Goal: Information Seeking & Learning: Learn about a topic

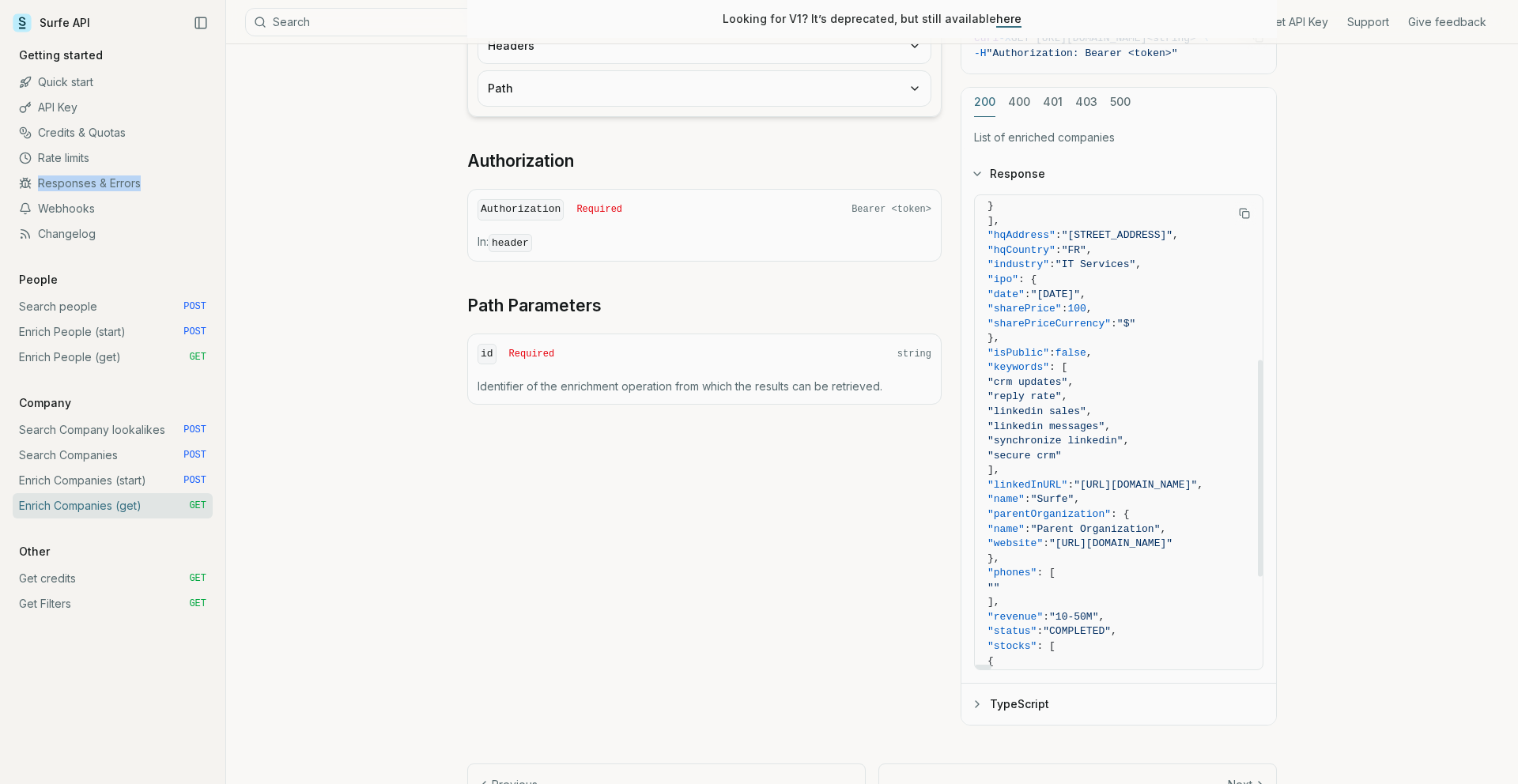
scroll to position [458, 0]
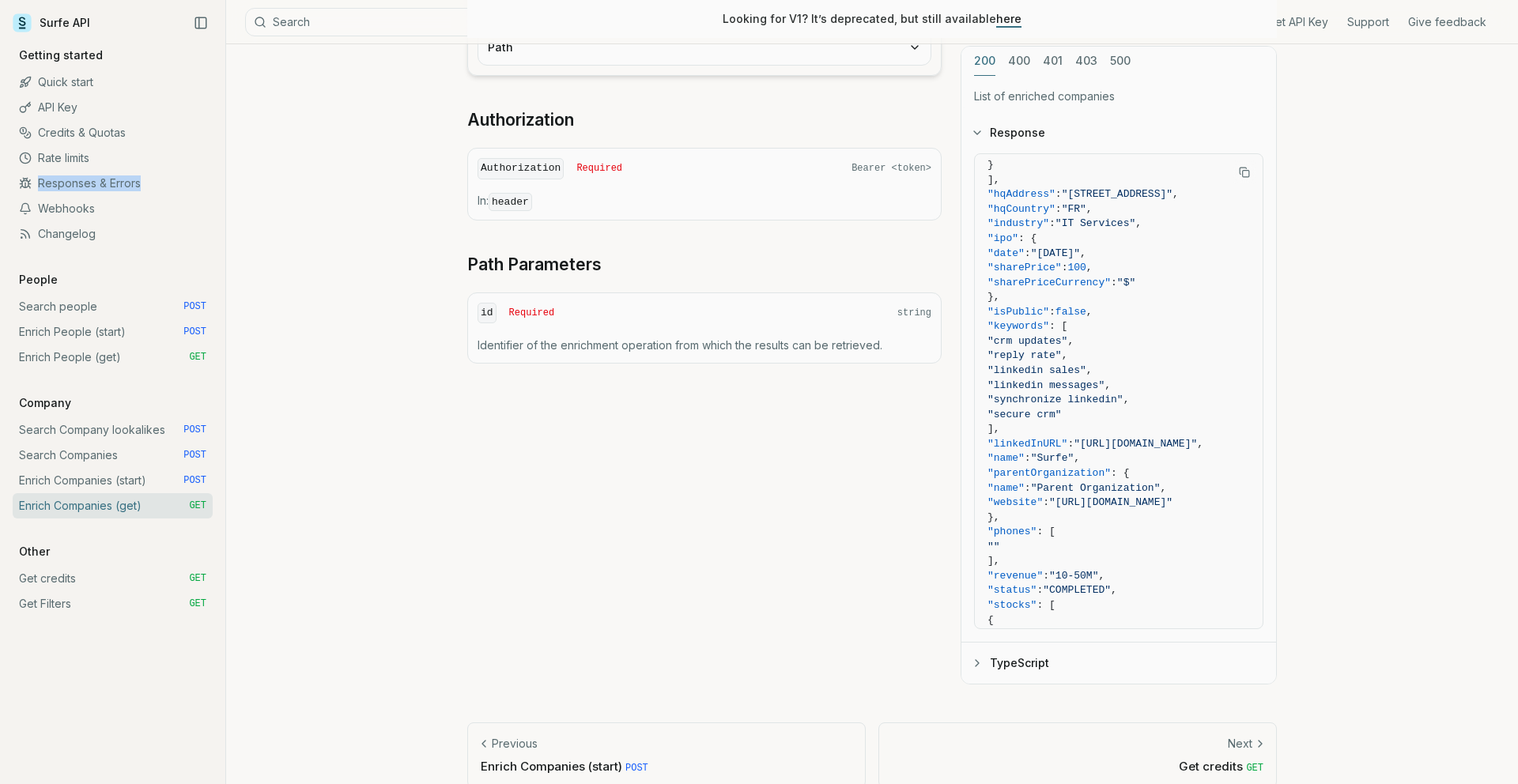
click at [27, 20] on icon at bounding box center [22, 23] width 19 height 19
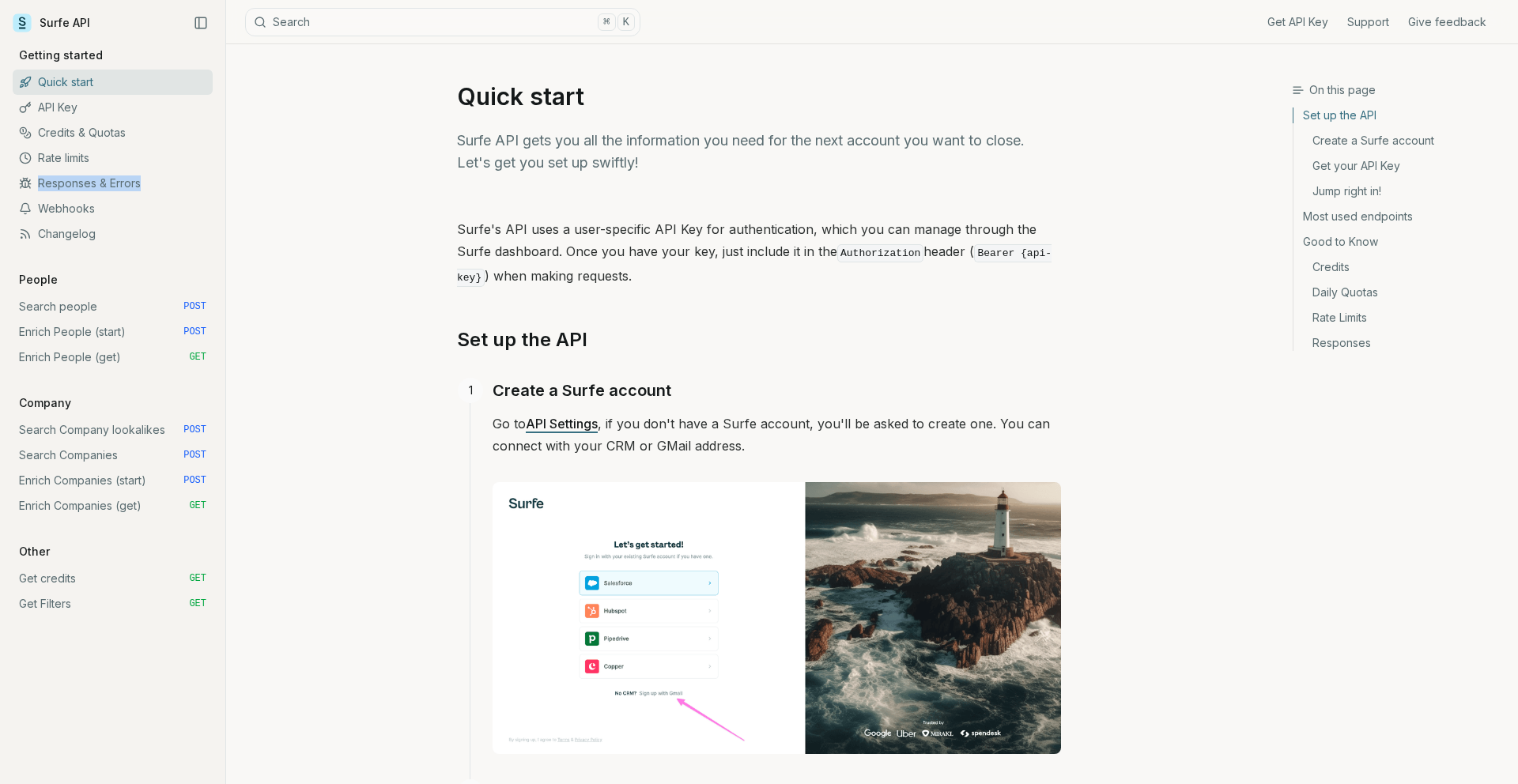
click at [27, 20] on icon at bounding box center [22, 23] width 19 height 19
click at [67, 20] on link "Surfe API" at bounding box center [51, 23] width 78 height 24
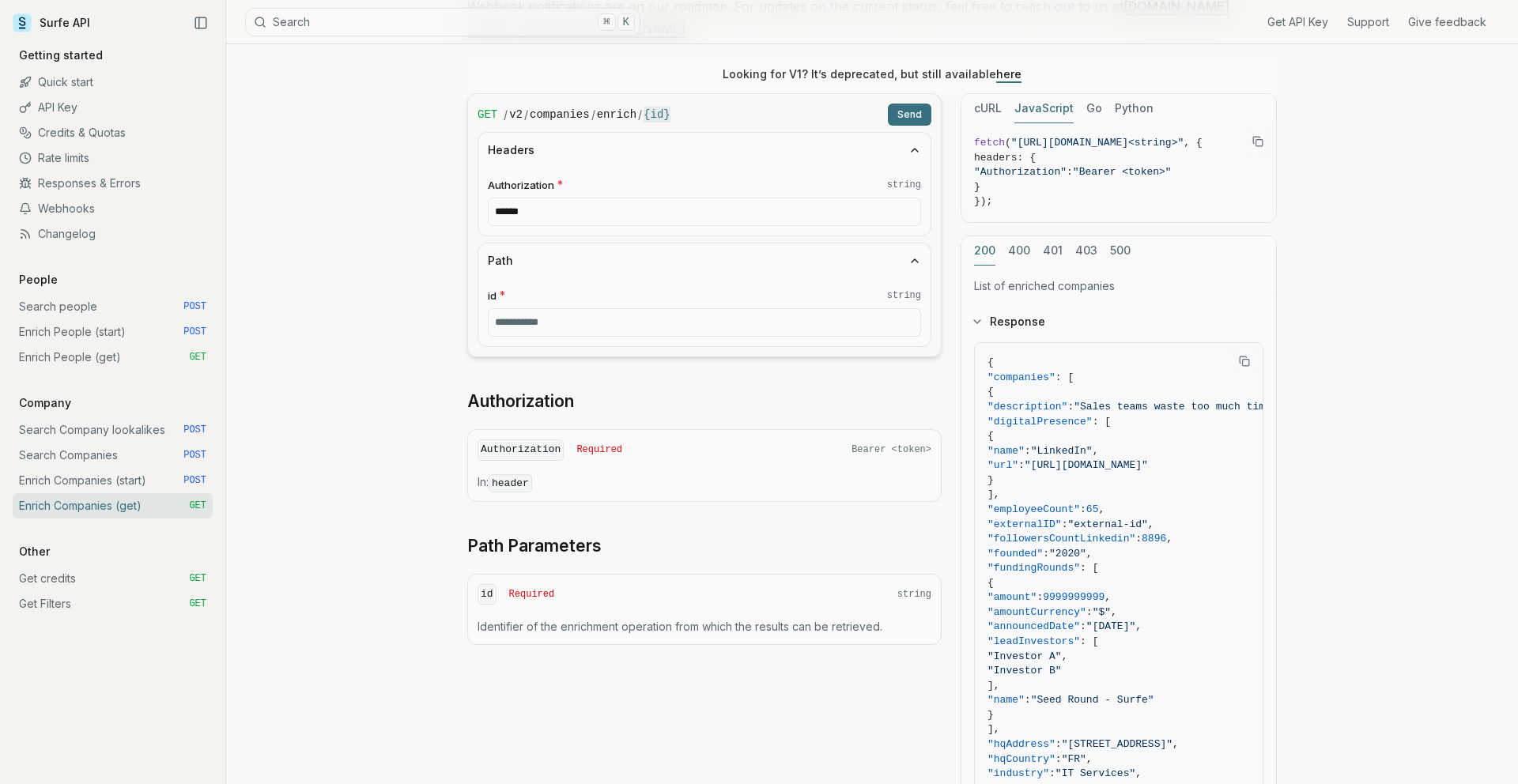
scroll to position [63, 0]
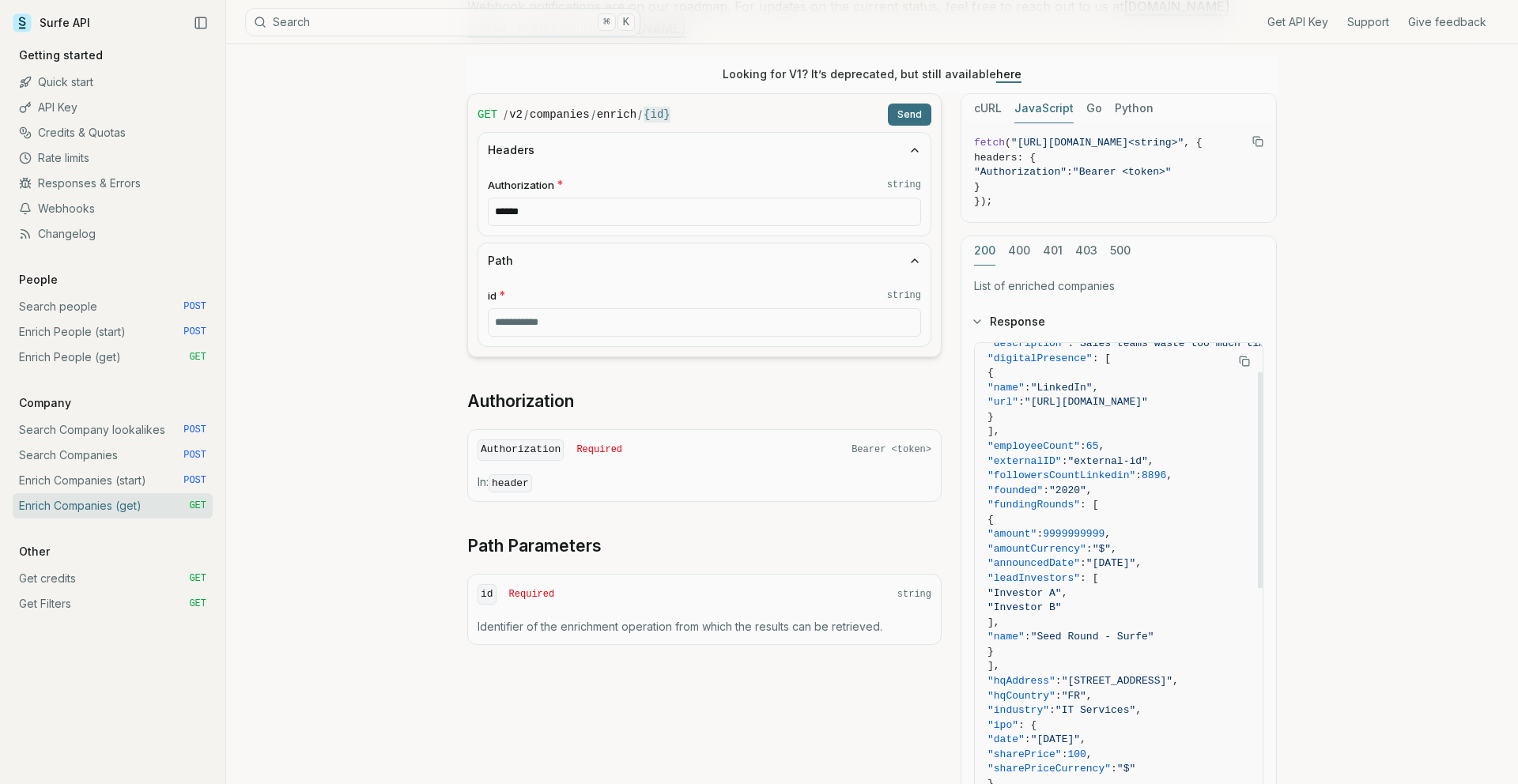
drag, startPoint x: 1173, startPoint y: 453, endPoint x: 1024, endPoint y: 451, distance: 149.0
copy span ""followersCountLinkedin""
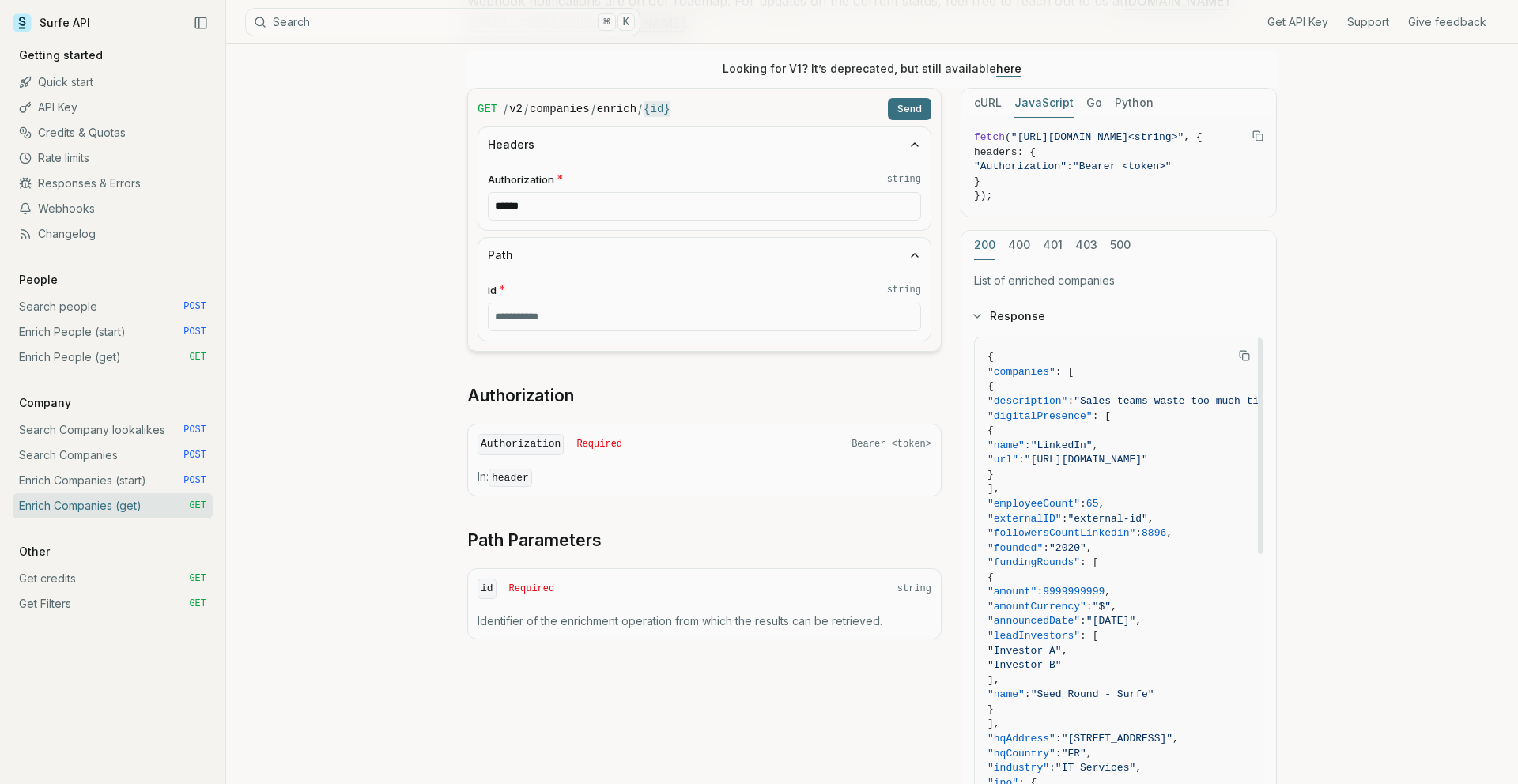
scroll to position [325, 0]
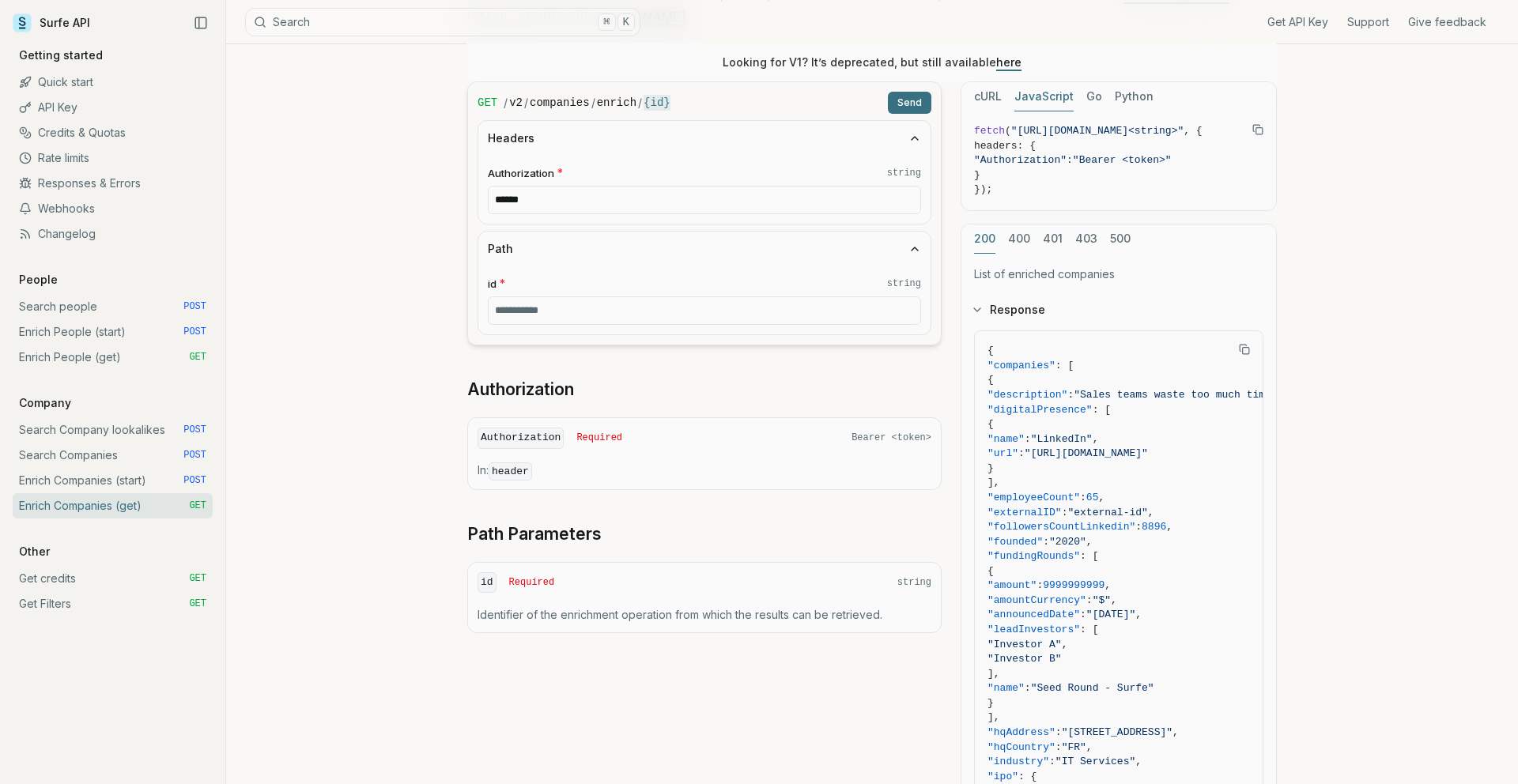
copy span ""followersCountLinkedin""
